Goal: Transaction & Acquisition: Purchase product/service

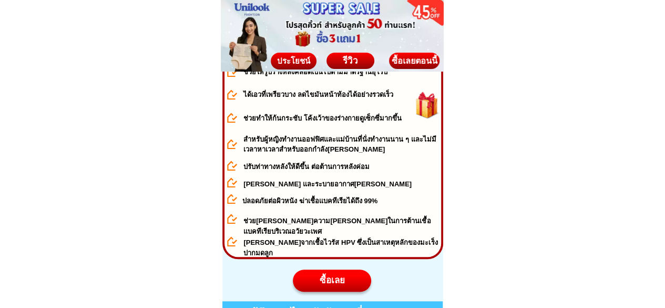
scroll to position [683, 0]
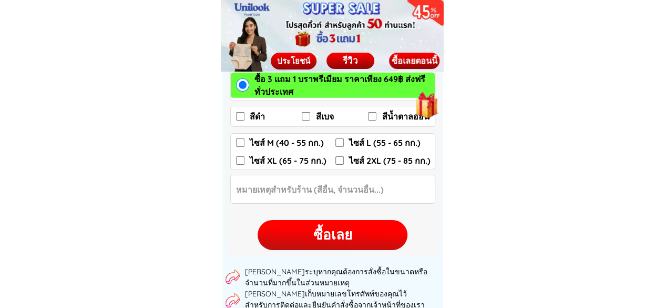
scroll to position [1577, 0]
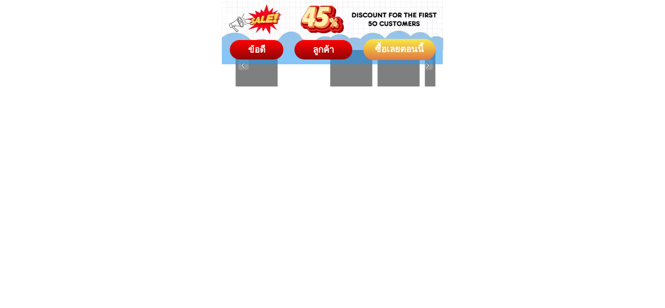
scroll to position [5046, 0]
